Goal: Task Accomplishment & Management: Manage account settings

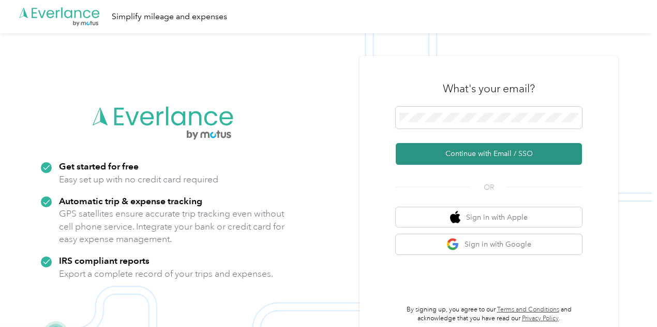
click at [498, 155] on button "Continue with Email / SSO" at bounding box center [489, 154] width 186 height 22
click at [481, 155] on button "Continue with Email / SSO" at bounding box center [489, 154] width 186 height 22
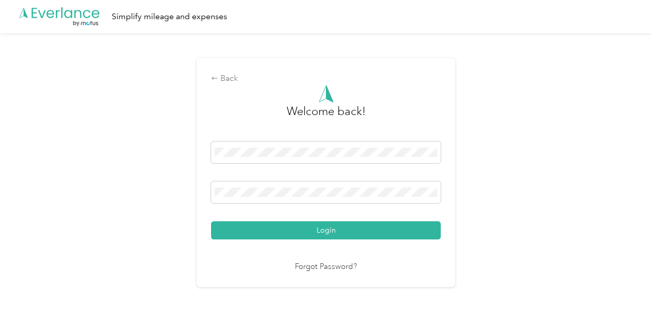
click at [293, 233] on button "Login" at bounding box center [326, 230] width 230 height 18
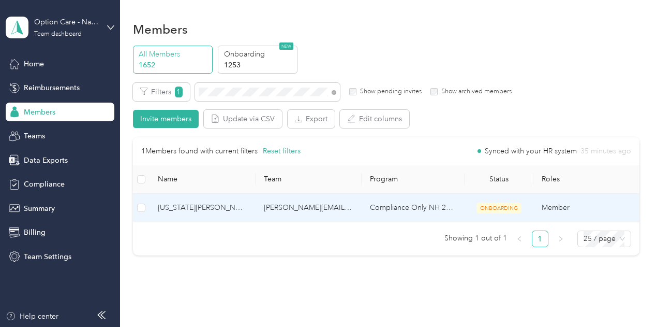
click at [212, 204] on span "[US_STATE][PERSON_NAME]" at bounding box center [203, 207] width 90 height 11
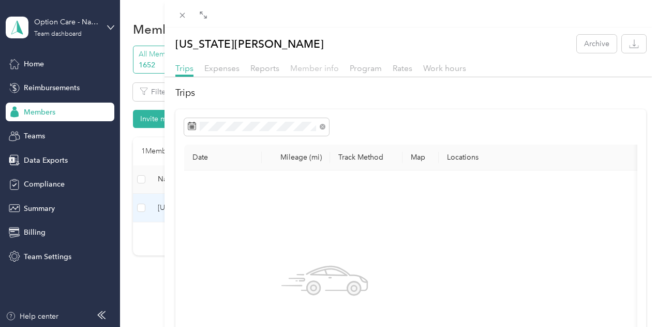
click at [339, 64] on span "Member info" at bounding box center [314, 68] width 49 height 10
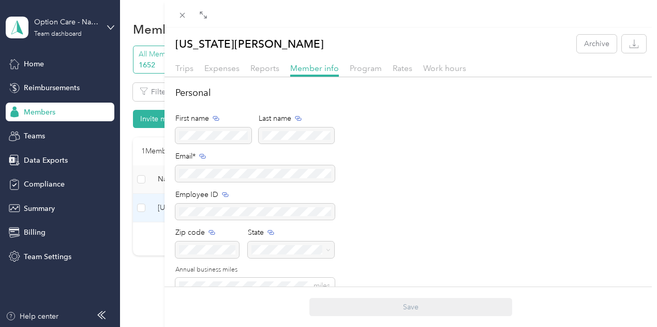
scroll to position [52, 0]
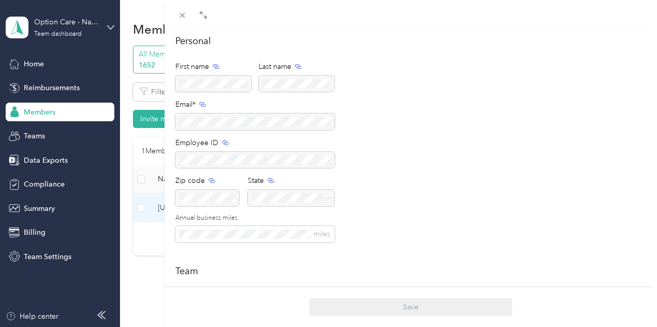
click at [286, 252] on div "[US_STATE][PERSON_NAME] Archive Trips Expenses Reports Member info Program Rate…" at bounding box center [328, 163] width 657 height 327
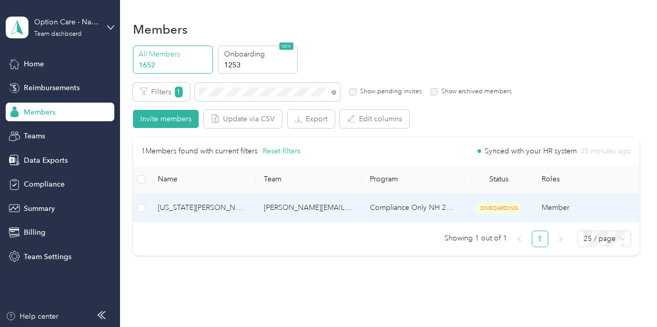
click at [197, 209] on span "[US_STATE][PERSON_NAME]" at bounding box center [203, 207] width 90 height 11
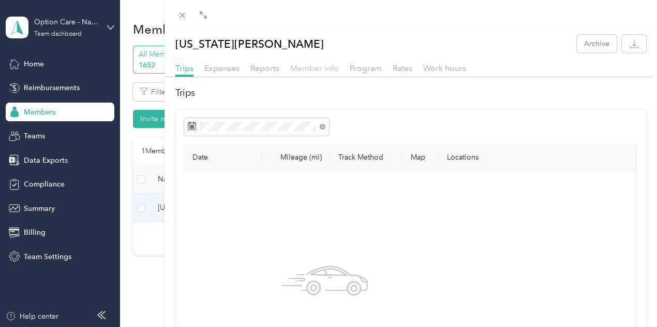
click at [339, 70] on span "Member info" at bounding box center [314, 68] width 49 height 10
